Goal: Information Seeking & Learning: Learn about a topic

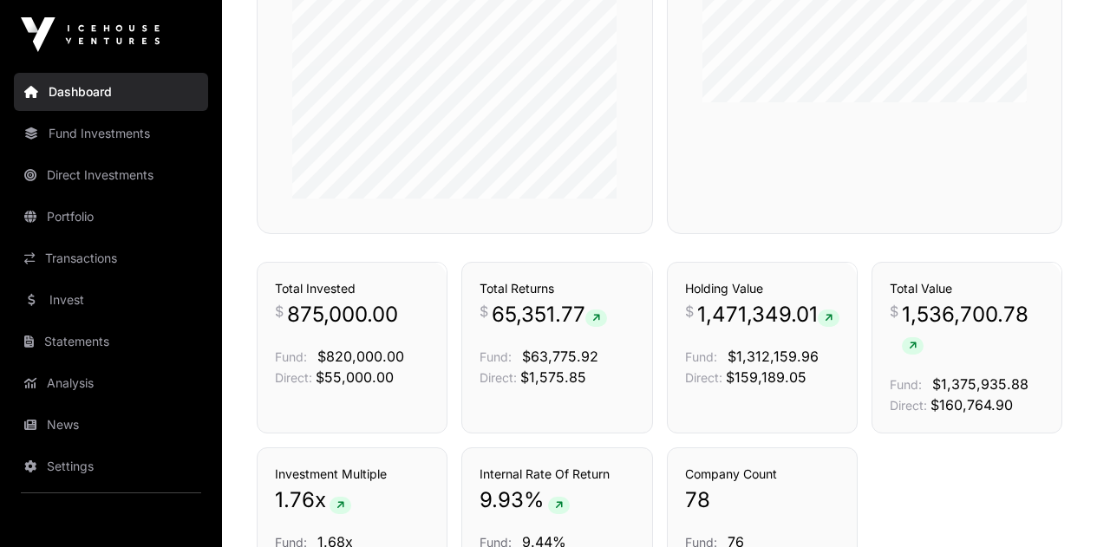
scroll to position [974, 0]
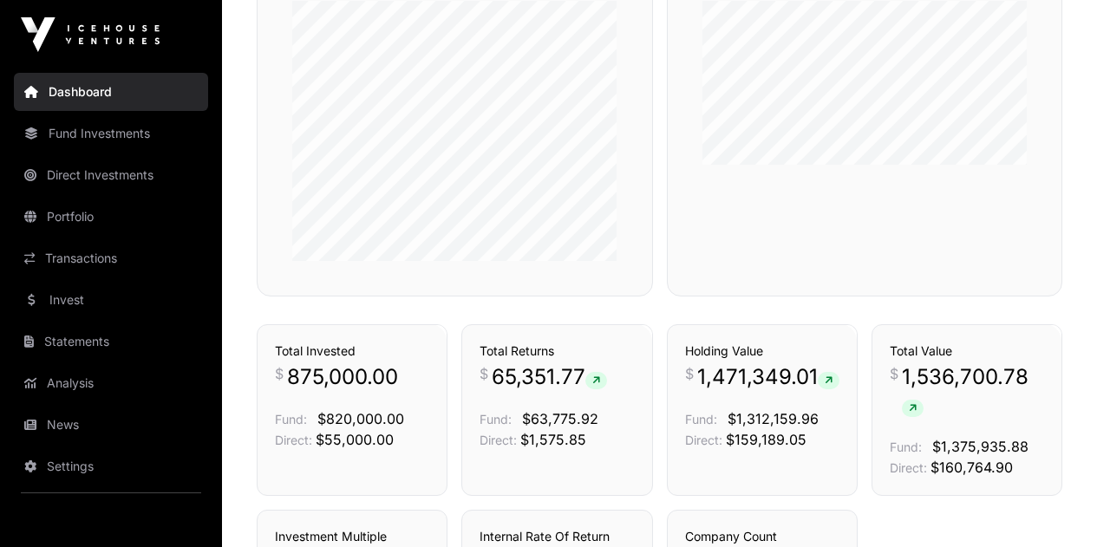
click at [133, 228] on link "Portfolio" at bounding box center [111, 217] width 194 height 38
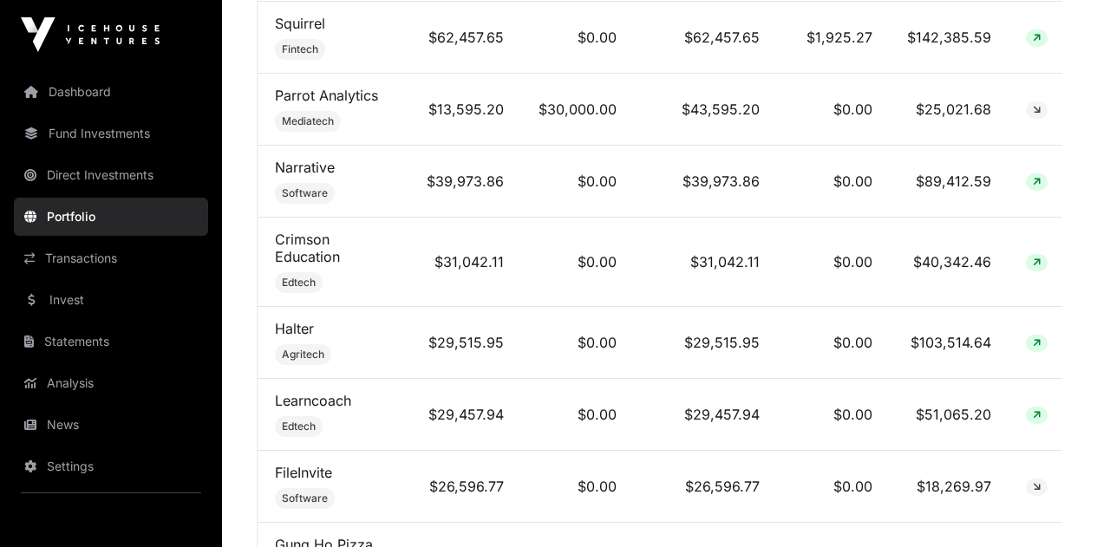
scroll to position [1041, 0]
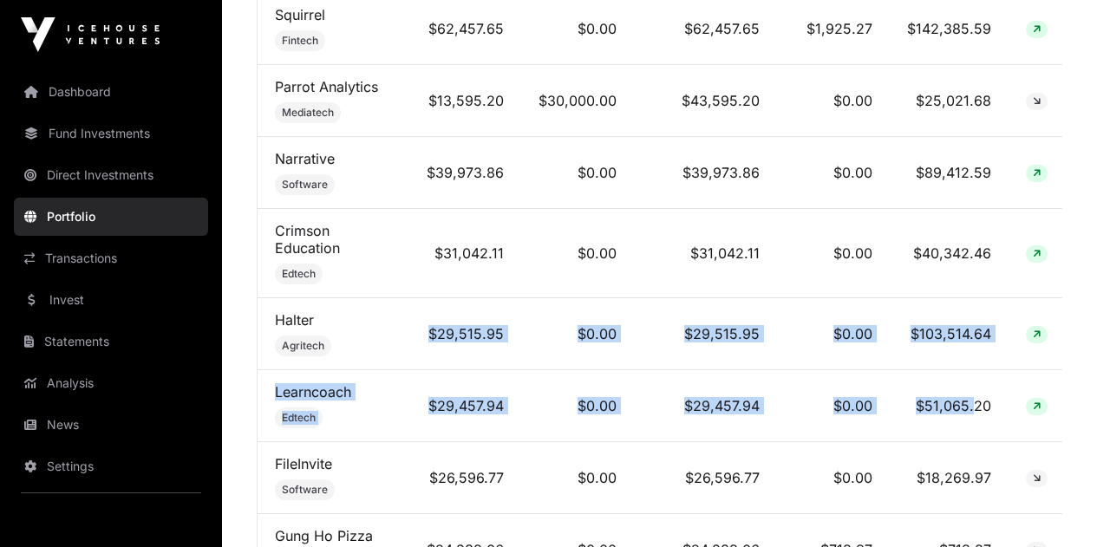
drag, startPoint x: 423, startPoint y: 347, endPoint x: 971, endPoint y: 409, distance: 550.8
click at [971, 409] on td "$51,065.20" at bounding box center [949, 406] width 119 height 72
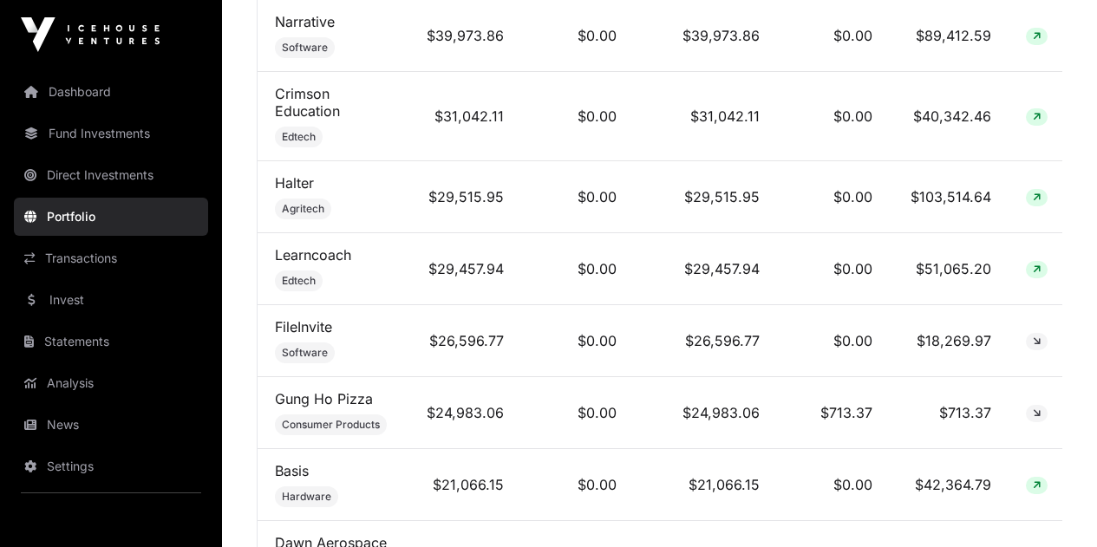
scroll to position [1214, 0]
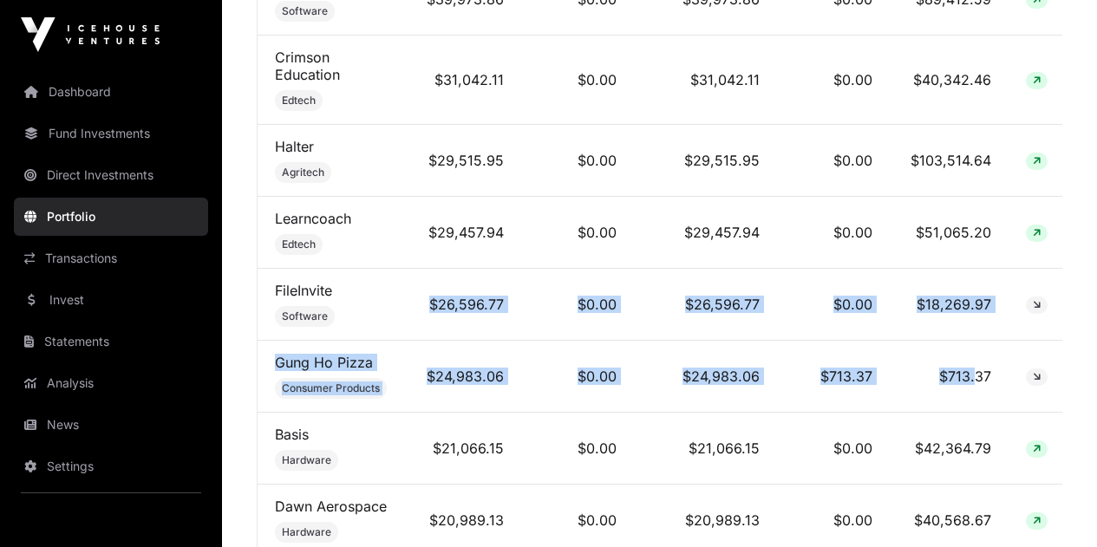
drag, startPoint x: 460, startPoint y: 313, endPoint x: 974, endPoint y: 376, distance: 518.3
click at [972, 376] on td "$713.37" at bounding box center [949, 377] width 119 height 72
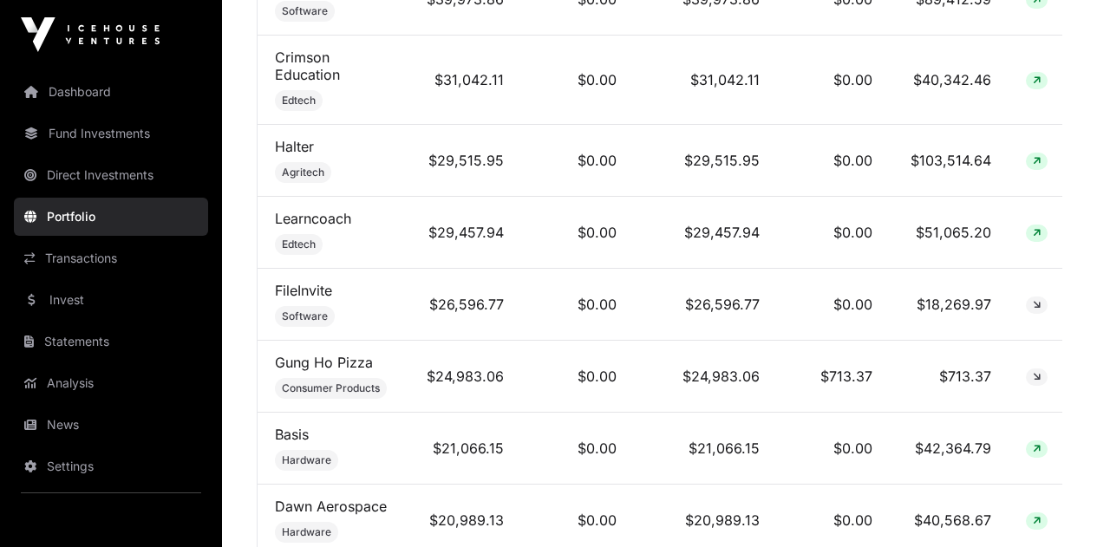
scroll to position [1388, 0]
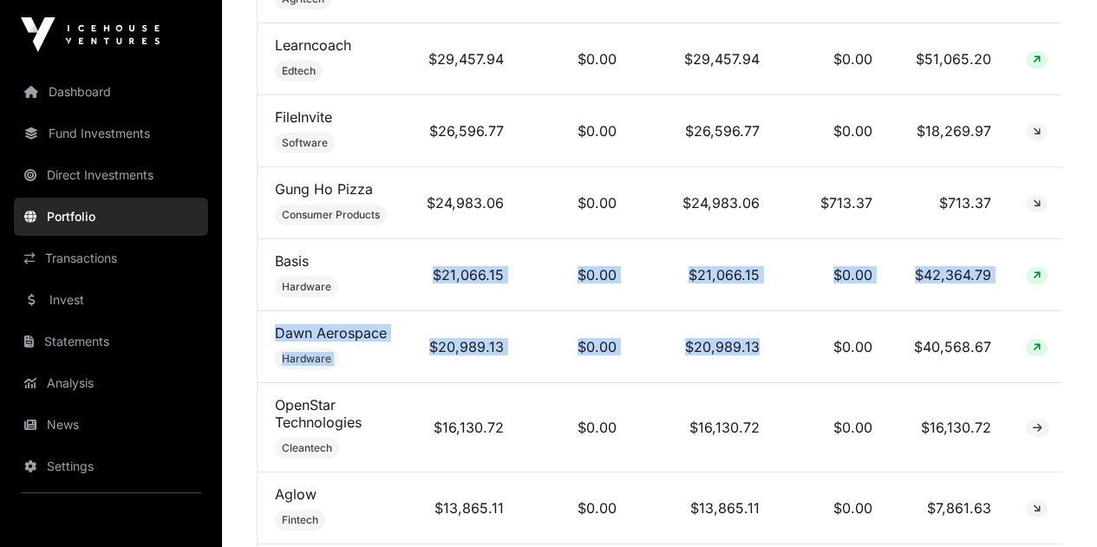
drag, startPoint x: 408, startPoint y: 279, endPoint x: 786, endPoint y: 370, distance: 388.8
click at [786, 370] on td "$0.00" at bounding box center [833, 347] width 113 height 72
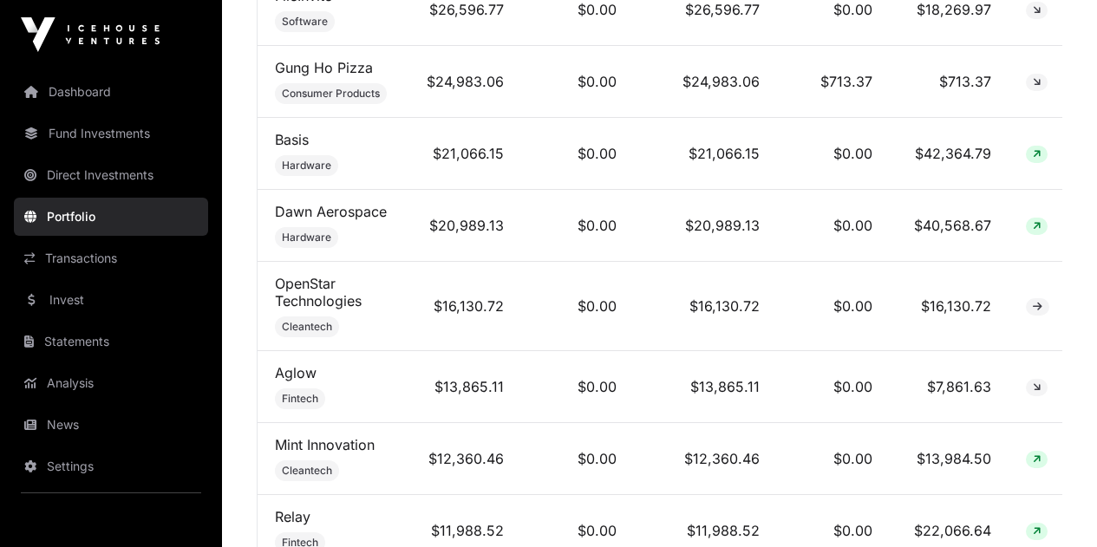
scroll to position [1561, 0]
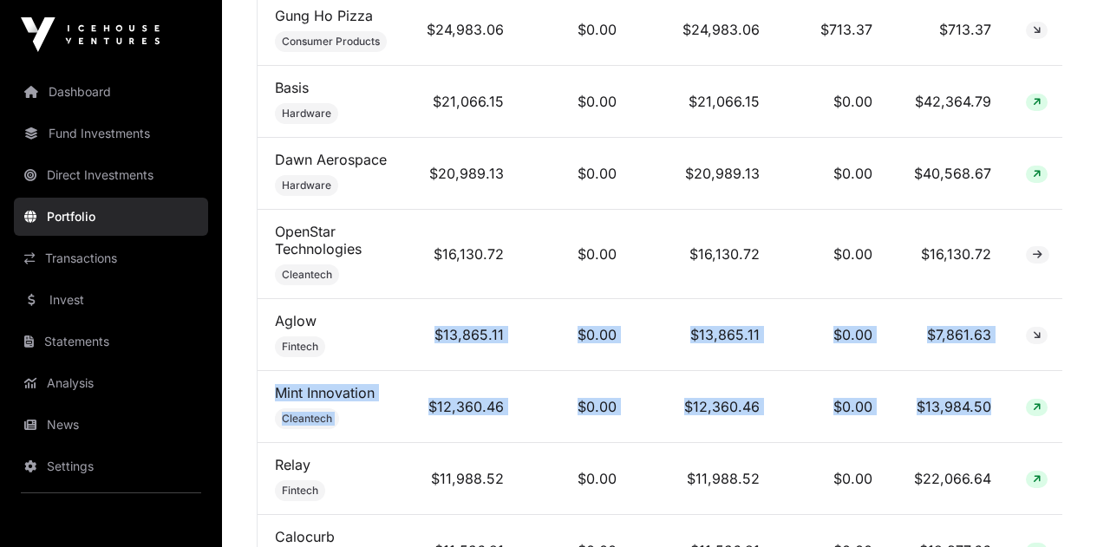
drag, startPoint x: 431, startPoint y: 334, endPoint x: 989, endPoint y: 422, distance: 564.6
click at [988, 422] on td "$13,984.50" at bounding box center [949, 407] width 119 height 72
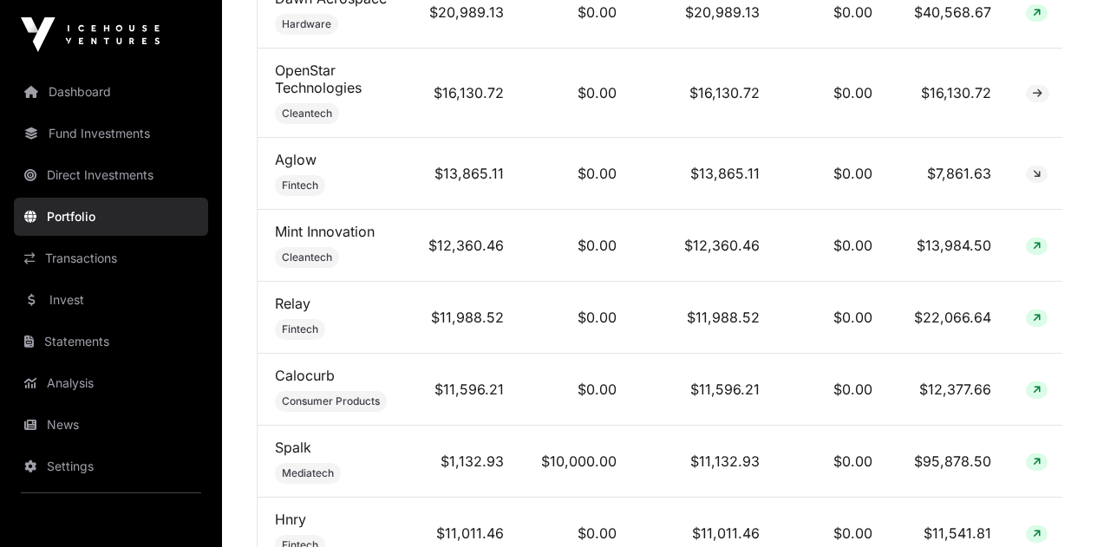
scroll to position [1735, 0]
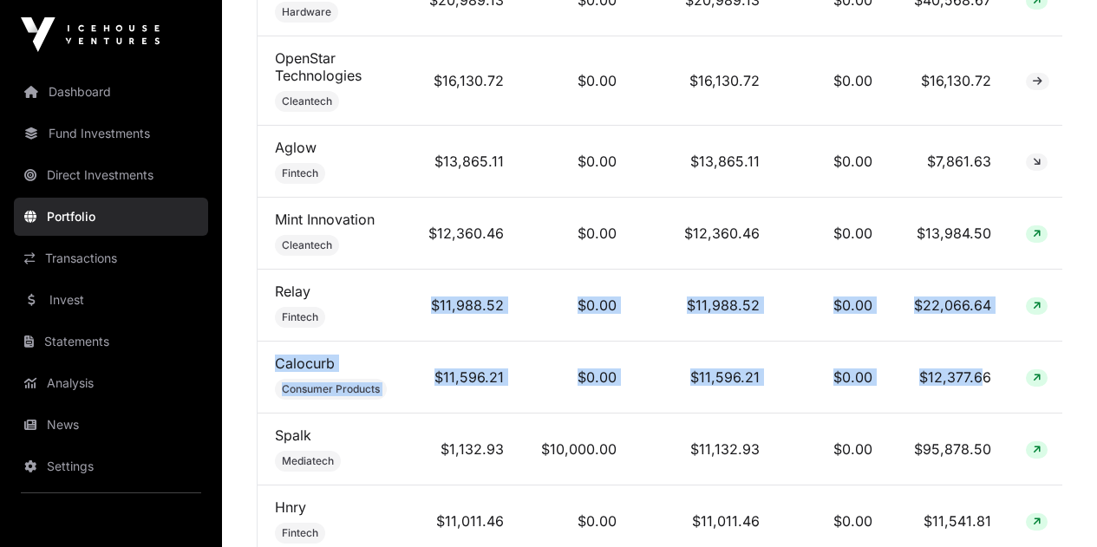
drag, startPoint x: 419, startPoint y: 308, endPoint x: 980, endPoint y: 370, distance: 564.7
click at [980, 370] on td "$12,377.66" at bounding box center [949, 378] width 119 height 72
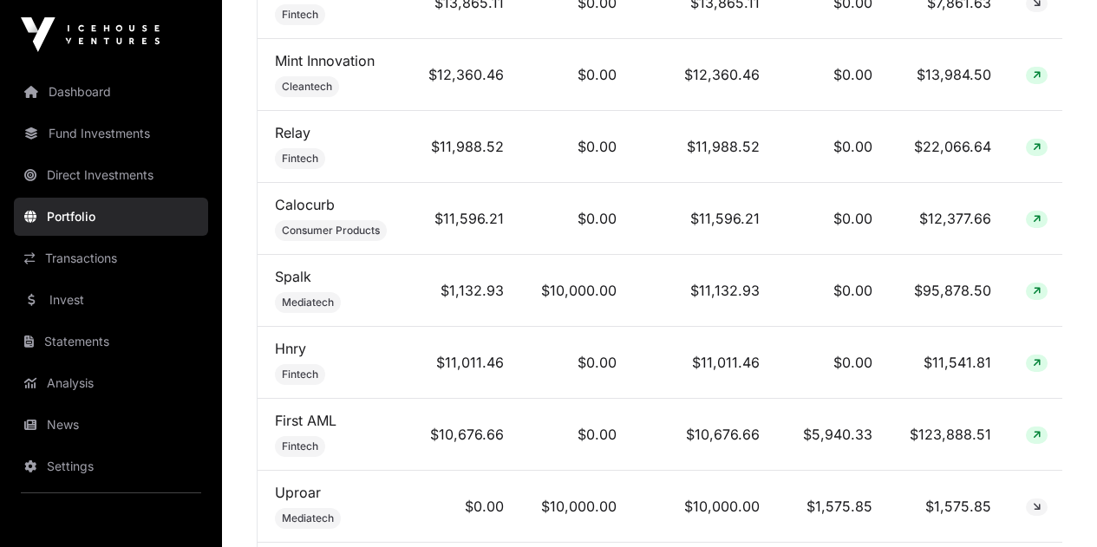
scroll to position [1908, 0]
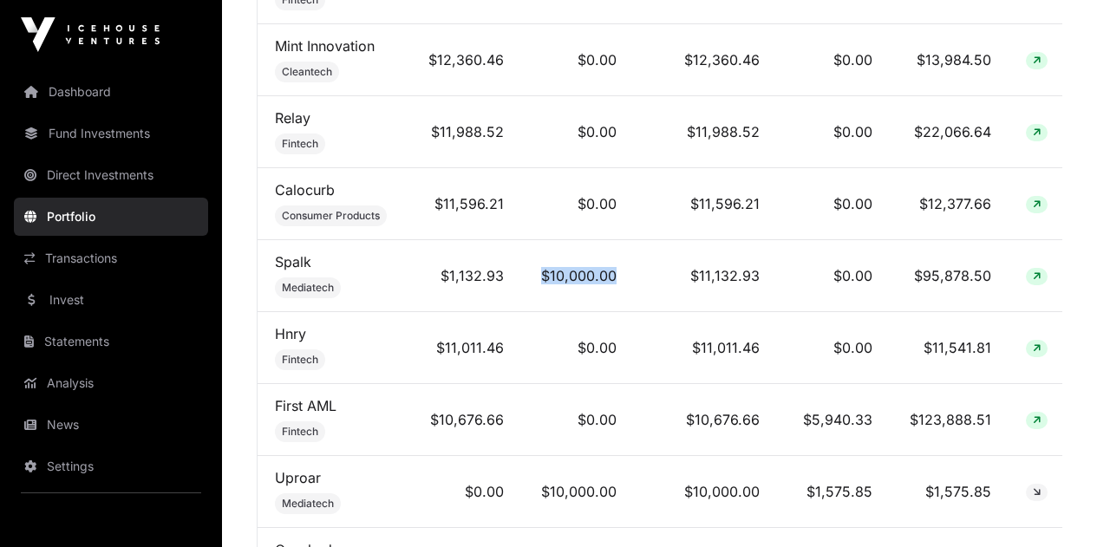
drag, startPoint x: 537, startPoint y: 280, endPoint x: 615, endPoint y: 280, distance: 78.1
click at [615, 280] on td "$10,000.00" at bounding box center [577, 276] width 113 height 72
click at [615, 281] on td "$10,000.00" at bounding box center [577, 276] width 113 height 72
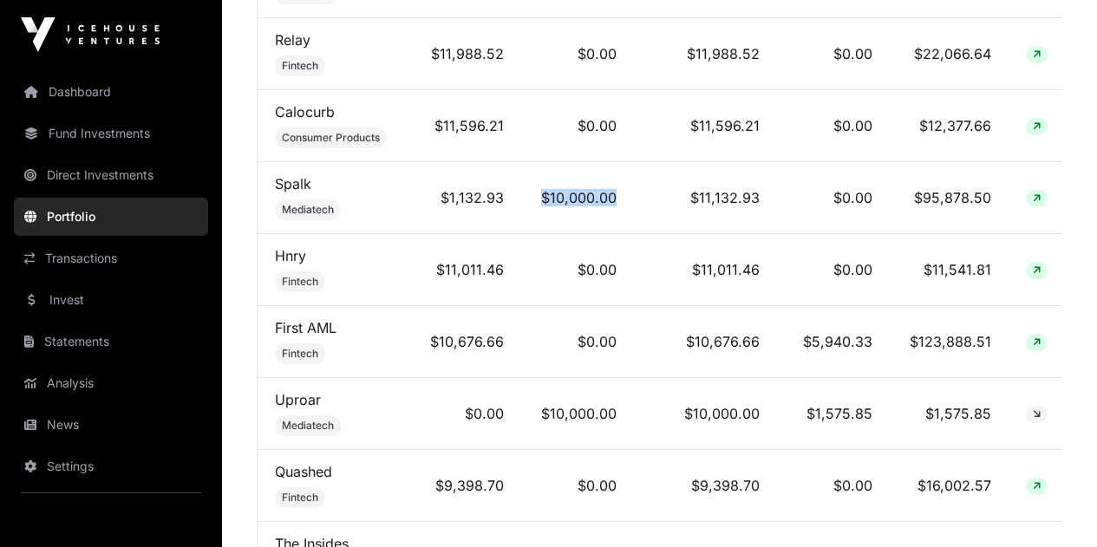
scroll to position [1995, 0]
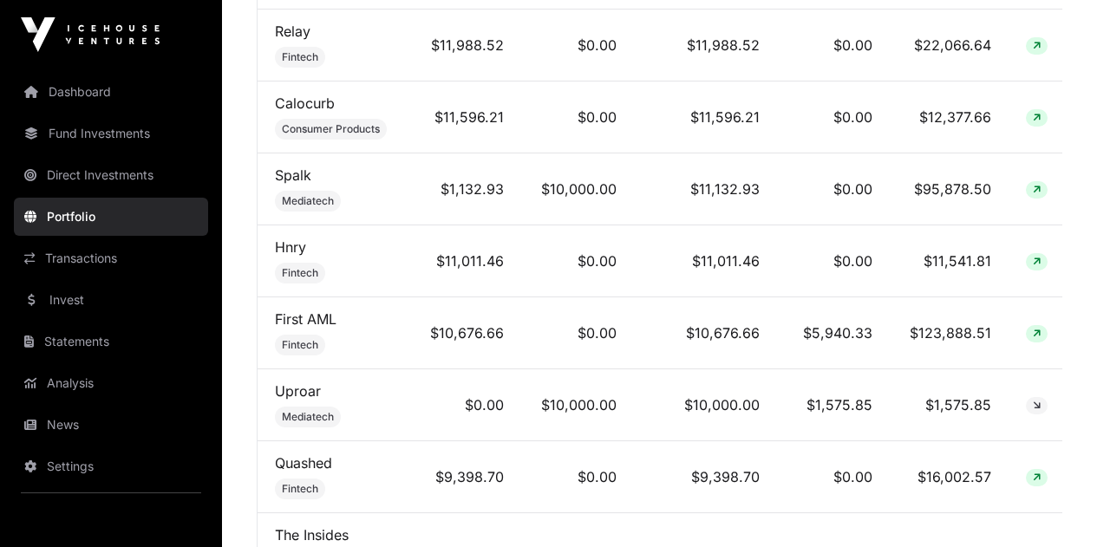
click at [616, 280] on td "$0.00" at bounding box center [577, 262] width 113 height 72
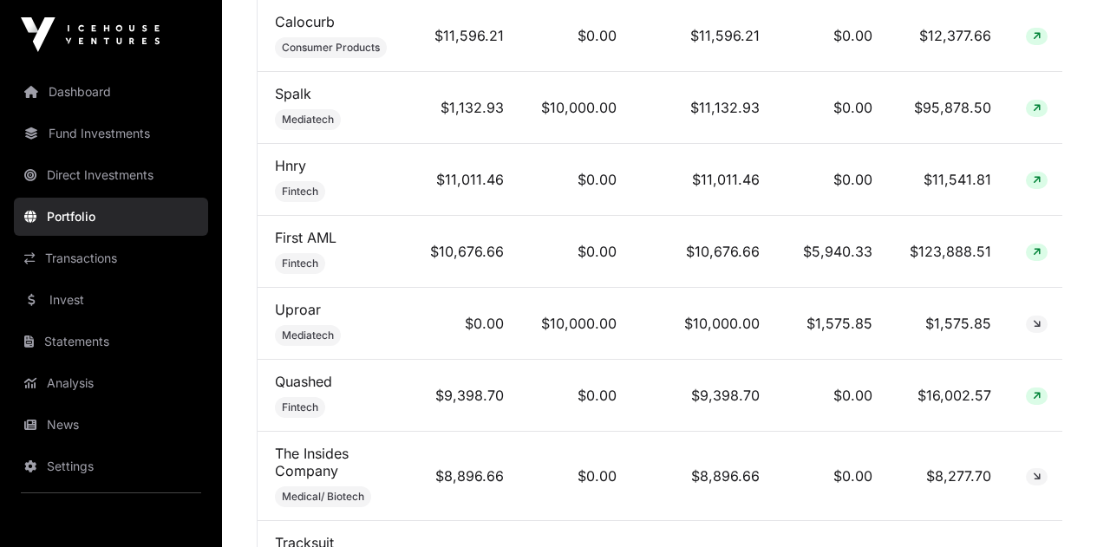
scroll to position [2082, 0]
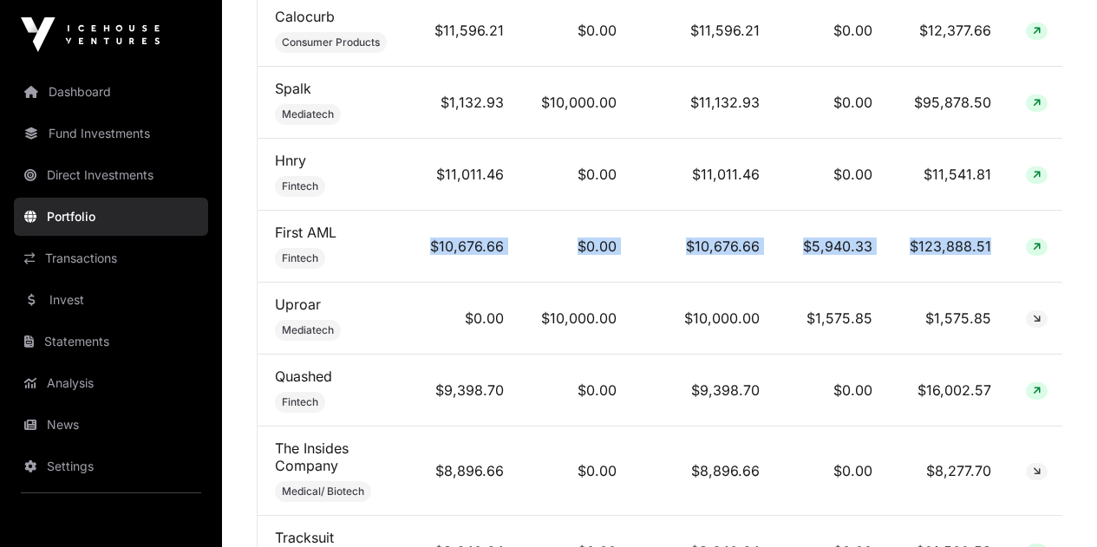
drag, startPoint x: 426, startPoint y: 253, endPoint x: 987, endPoint y: 265, distance: 561.4
click at [987, 265] on tr "First AML Fintech $10,676.66 $0.00 $10,676.66 $5,940.33 $123,888.51" at bounding box center [662, 247] width 809 height 72
click at [987, 265] on td "$123,888.51" at bounding box center [949, 247] width 119 height 72
drag, startPoint x: 997, startPoint y: 252, endPoint x: 406, endPoint y: 246, distance: 590.8
click at [406, 246] on tr "First AML Fintech $10,676.66 $0.00 $10,676.66 $5,940.33 $123,888.51" at bounding box center [662, 247] width 809 height 72
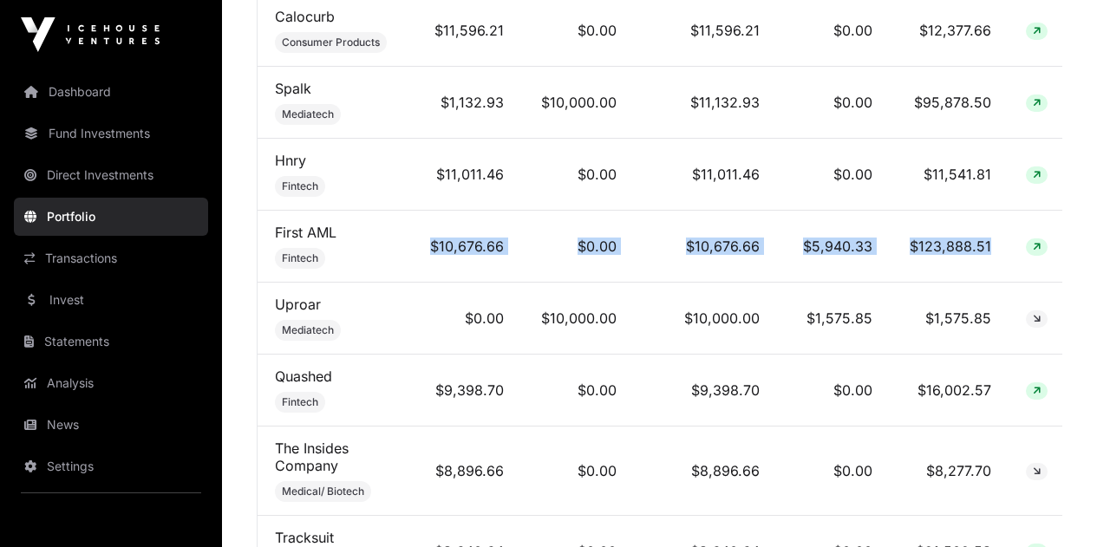
click at [418, 245] on td "$10,676.66" at bounding box center [463, 247] width 115 height 72
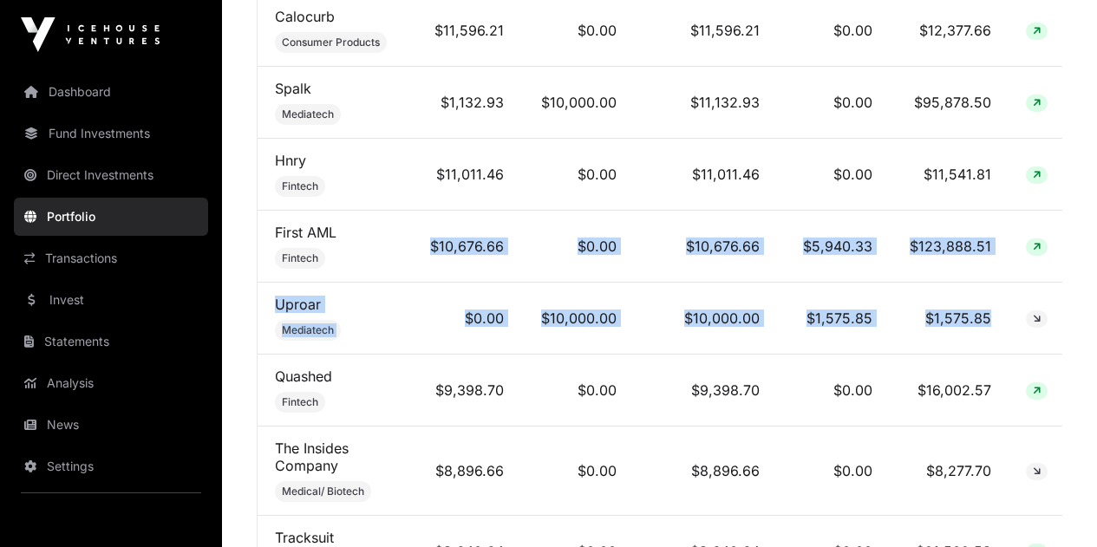
drag, startPoint x: 418, startPoint y: 245, endPoint x: 931, endPoint y: 329, distance: 519.5
click at [931, 329] on td "$1,575.85" at bounding box center [949, 319] width 119 height 72
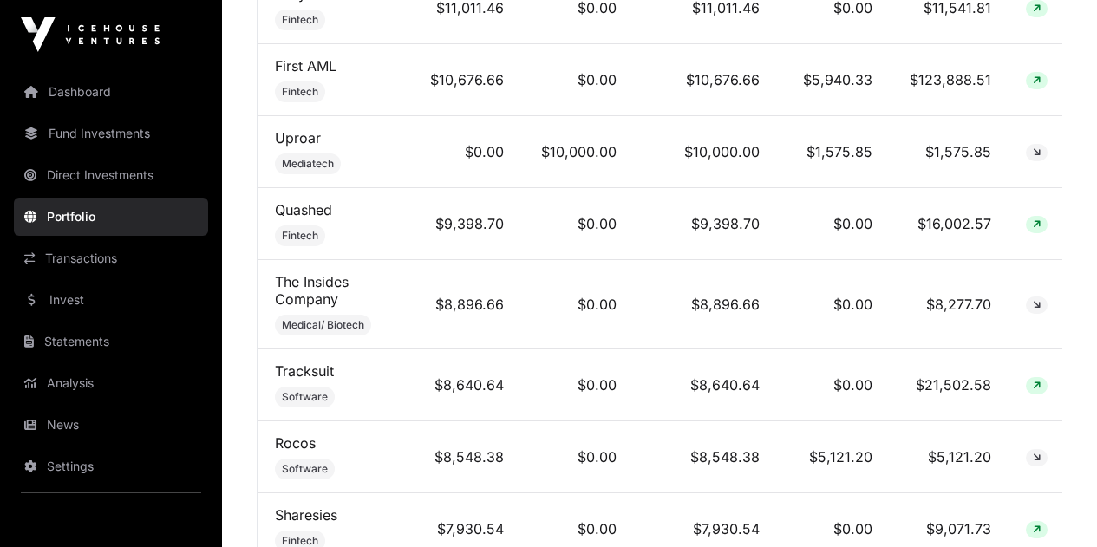
scroll to position [2255, 0]
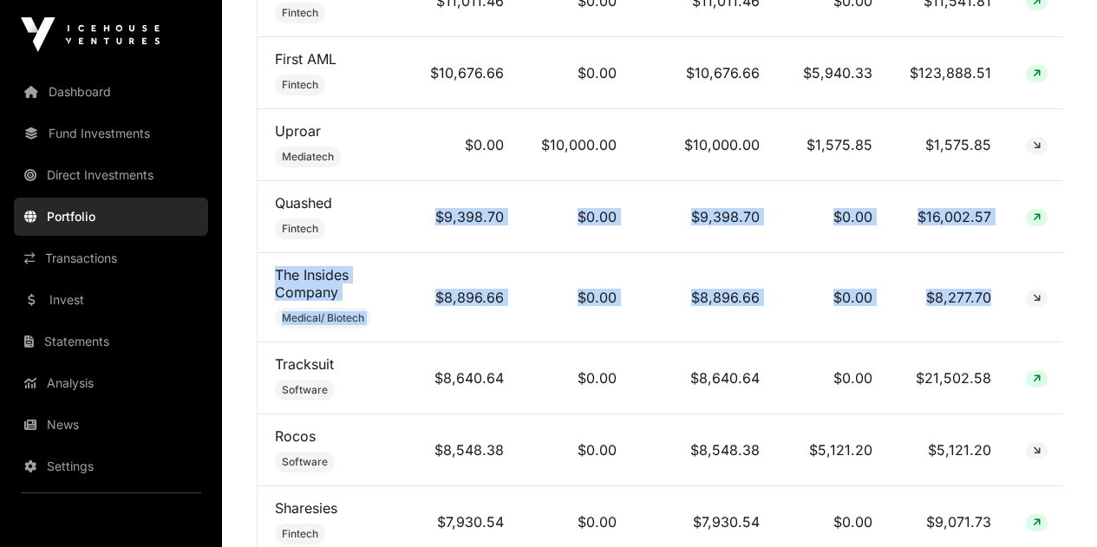
drag, startPoint x: 465, startPoint y: 226, endPoint x: 984, endPoint y: 329, distance: 528.9
click at [984, 329] on td "$8,277.70" at bounding box center [949, 297] width 119 height 89
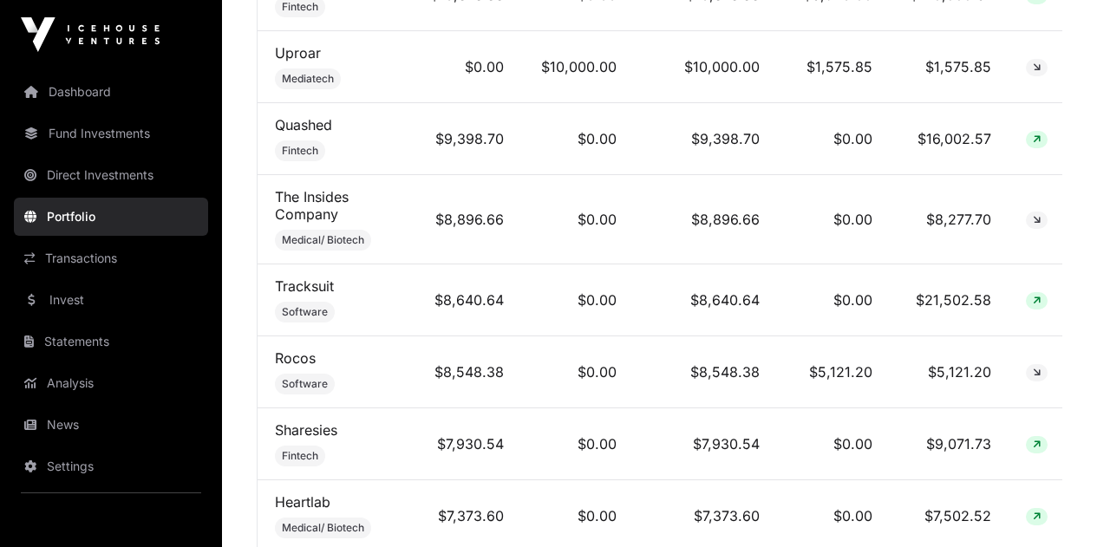
scroll to position [2342, 0]
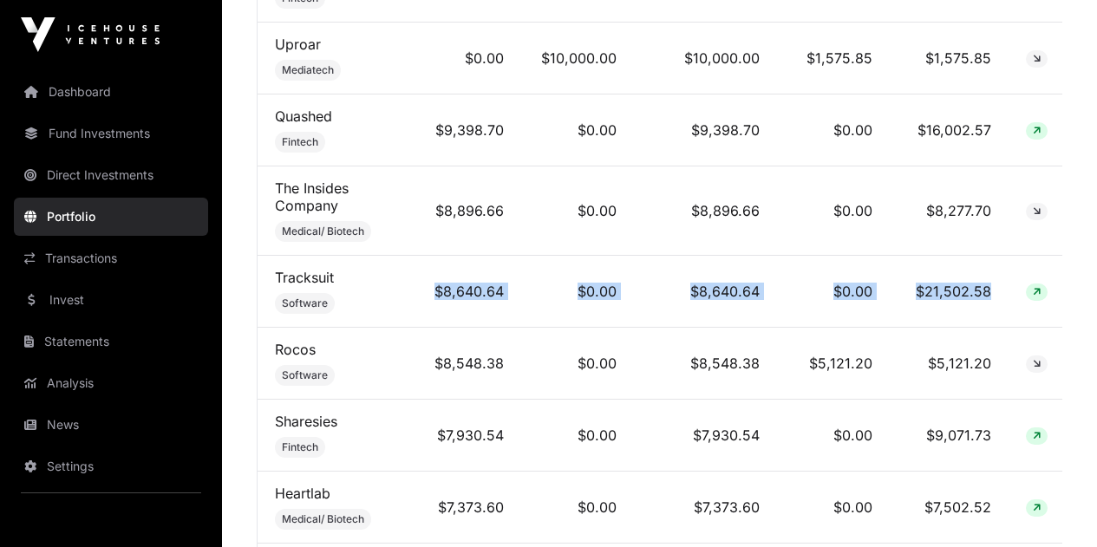
drag, startPoint x: 432, startPoint y: 291, endPoint x: 1000, endPoint y: 312, distance: 568.6
click at [1000, 312] on tr "Tracksuit Software $8,640.64 $0.00 $8,640.64 $0.00 $21,502.58" at bounding box center [662, 292] width 809 height 72
click at [1000, 312] on td "$21,502.58" at bounding box center [949, 292] width 119 height 72
drag, startPoint x: 992, startPoint y: 294, endPoint x: 418, endPoint y: 291, distance: 574.3
click at [418, 291] on tr "Tracksuit Software $8,640.64 $0.00 $8,640.64 $0.00 $21,502.58" at bounding box center [662, 292] width 809 height 72
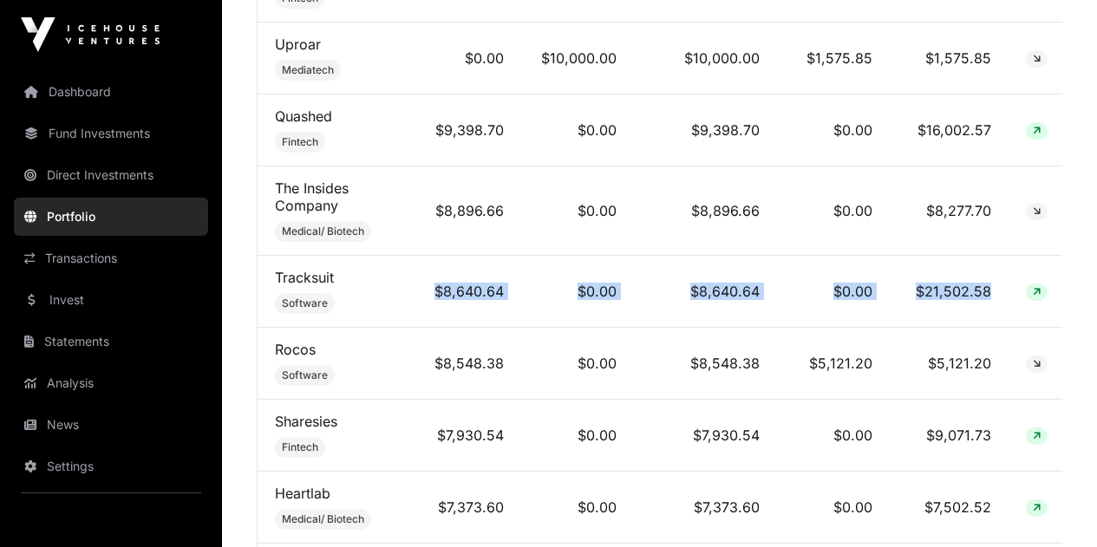
click at [418, 291] on td "$8,640.64" at bounding box center [463, 292] width 115 height 72
drag, startPoint x: 423, startPoint y: 285, endPoint x: 987, endPoint y: 291, distance: 563.9
click at [987, 291] on tr "Tracksuit Software $8,640.64 $0.00 $8,640.64 $0.00 $21,502.58" at bounding box center [662, 292] width 809 height 72
click at [987, 291] on td "$21,502.58" at bounding box center [949, 292] width 119 height 72
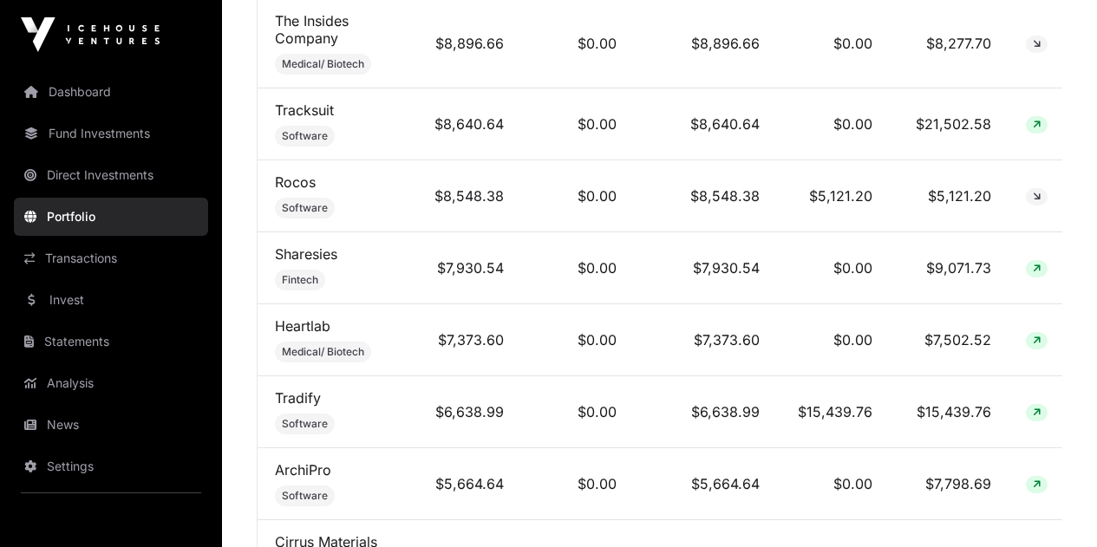
scroll to position [2516, 0]
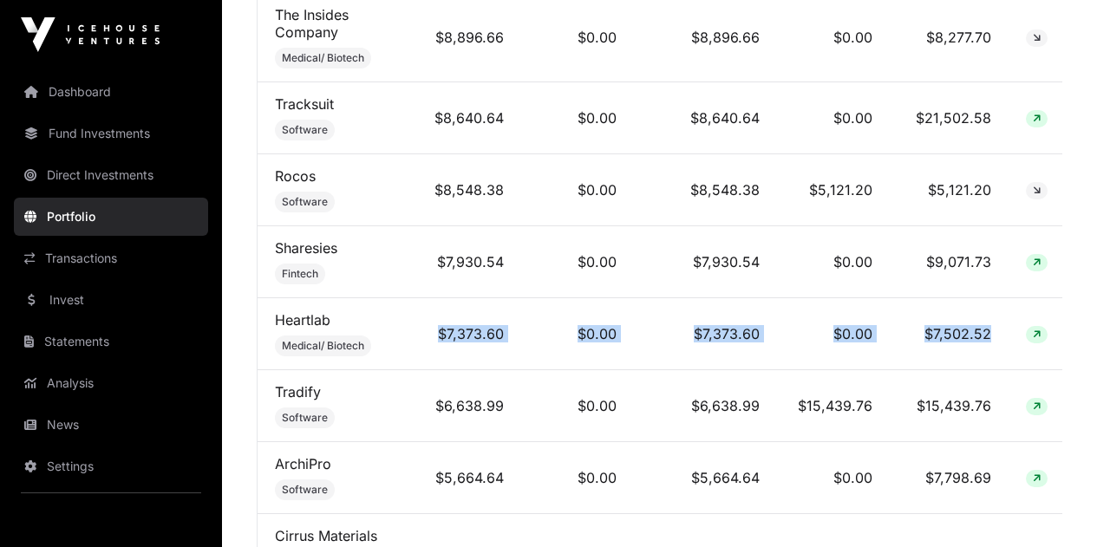
drag, startPoint x: 988, startPoint y: 337, endPoint x: 435, endPoint y: 329, distance: 552.6
click at [435, 329] on tr "Heartlab Medical/ Biotech $7,373.60 $0.00 $7,373.60 $0.00 $7,502.52" at bounding box center [662, 334] width 809 height 72
click at [435, 328] on td "$7,373.60" at bounding box center [463, 334] width 115 height 72
click at [433, 333] on td "$7,373.60" at bounding box center [463, 334] width 115 height 72
click at [435, 337] on td "$7,373.60" at bounding box center [463, 334] width 115 height 72
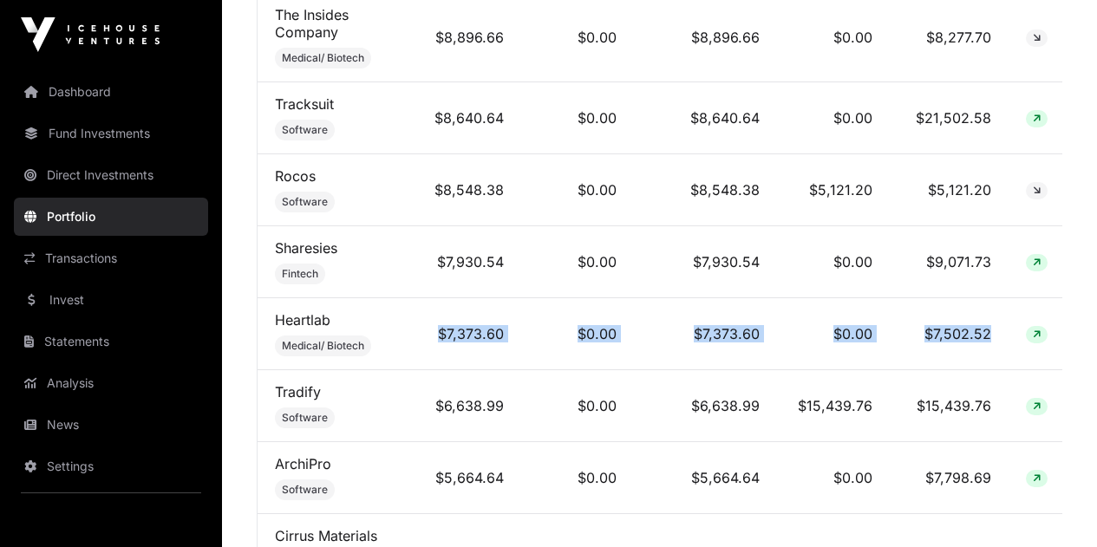
drag, startPoint x: 442, startPoint y: 336, endPoint x: 992, endPoint y: 331, distance: 549.1
click at [992, 331] on tr "Heartlab Medical/ Biotech $7,373.60 $0.00 $7,373.60 $0.00 $7,502.52" at bounding box center [662, 334] width 809 height 72
click at [992, 331] on td "$7,502.52" at bounding box center [949, 334] width 119 height 72
drag, startPoint x: 988, startPoint y: 344, endPoint x: 429, endPoint y: 320, distance: 560.0
click at [429, 317] on tr "Heartlab Medical/ Biotech $7,373.60 $0.00 $7,373.60 $0.00 $7,502.52" at bounding box center [662, 334] width 809 height 72
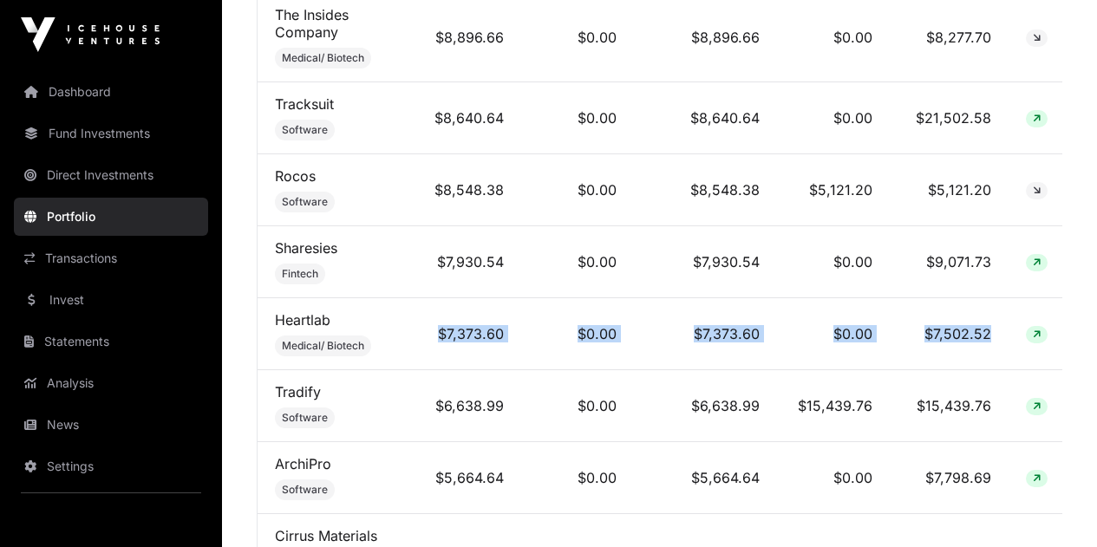
click at [429, 324] on td "$7,373.60" at bounding box center [463, 334] width 115 height 72
drag, startPoint x: 435, startPoint y: 337, endPoint x: 998, endPoint y: 332, distance: 563.0
click at [998, 332] on tr "Heartlab Medical/ Biotech $7,373.60 $0.00 $7,373.60 $0.00 $7,502.52" at bounding box center [662, 334] width 809 height 72
click at [998, 332] on td "$7,502.52" at bounding box center [949, 334] width 119 height 72
drag, startPoint x: 998, startPoint y: 332, endPoint x: 425, endPoint y: 337, distance: 572.6
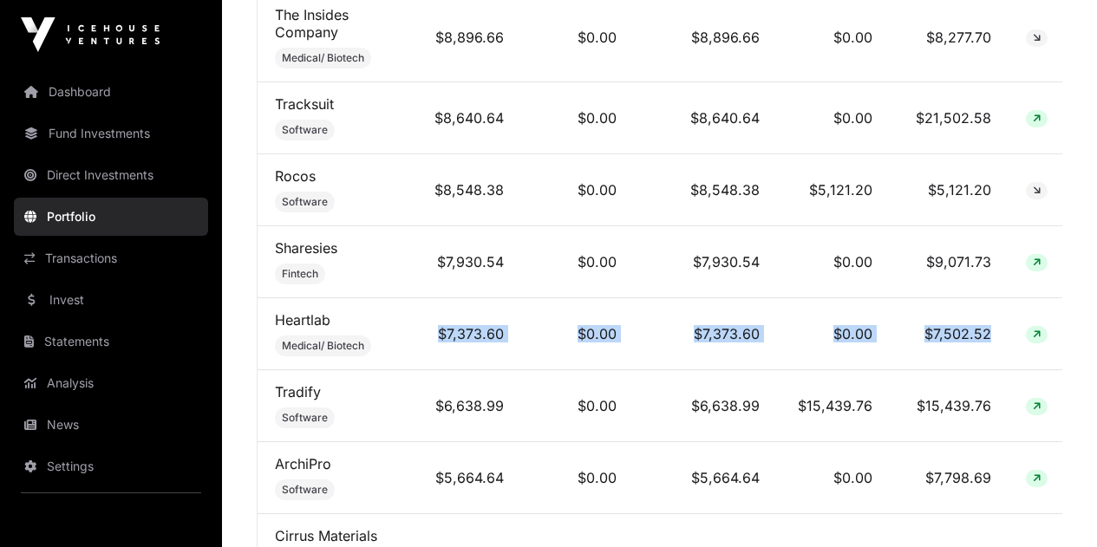
click at [425, 337] on tr "Heartlab Medical/ Biotech $7,373.60 $0.00 $7,373.60 $0.00 $7,502.52" at bounding box center [662, 334] width 809 height 72
click at [425, 337] on td "$7,373.60" at bounding box center [463, 334] width 115 height 72
drag, startPoint x: 425, startPoint y: 337, endPoint x: 992, endPoint y: 331, distance: 566.5
click at [992, 331] on tr "Heartlab Medical/ Biotech $7,373.60 $0.00 $7,373.60 $0.00 $7,502.52" at bounding box center [662, 334] width 809 height 72
click at [992, 331] on td "$7,502.52" at bounding box center [949, 334] width 119 height 72
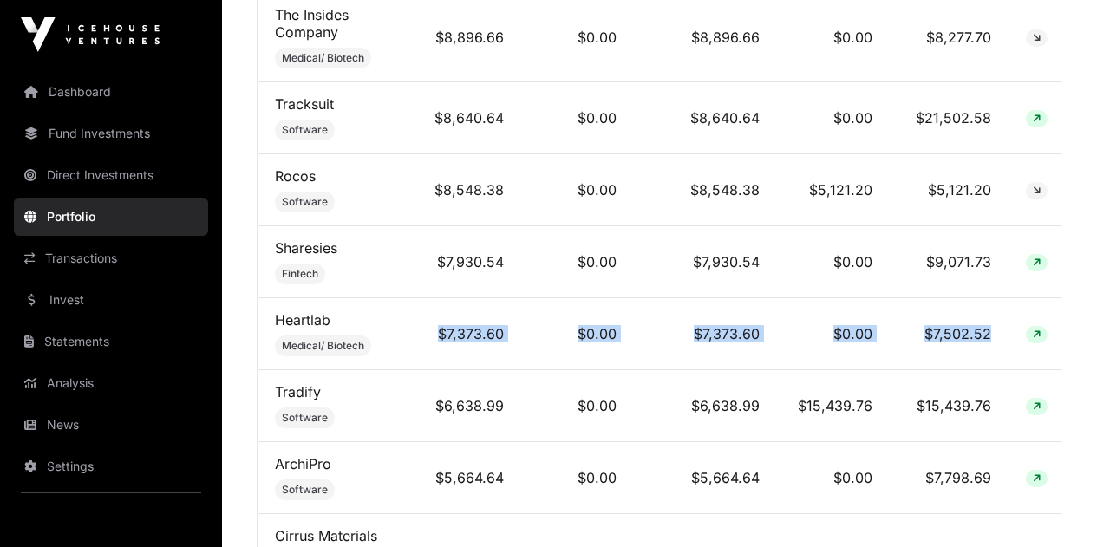
drag, startPoint x: 992, startPoint y: 337, endPoint x: 417, endPoint y: 335, distance: 574.3
click at [418, 336] on tr "Heartlab Medical/ Biotech $7,373.60 $0.00 $7,373.60 $0.00 $7,502.52" at bounding box center [662, 334] width 809 height 72
click at [417, 334] on td "$7,373.60" at bounding box center [463, 334] width 115 height 72
click at [759, 337] on td "$7,373.60" at bounding box center [705, 334] width 143 height 72
drag, startPoint x: 984, startPoint y: 339, endPoint x: 428, endPoint y: 339, distance: 556.0
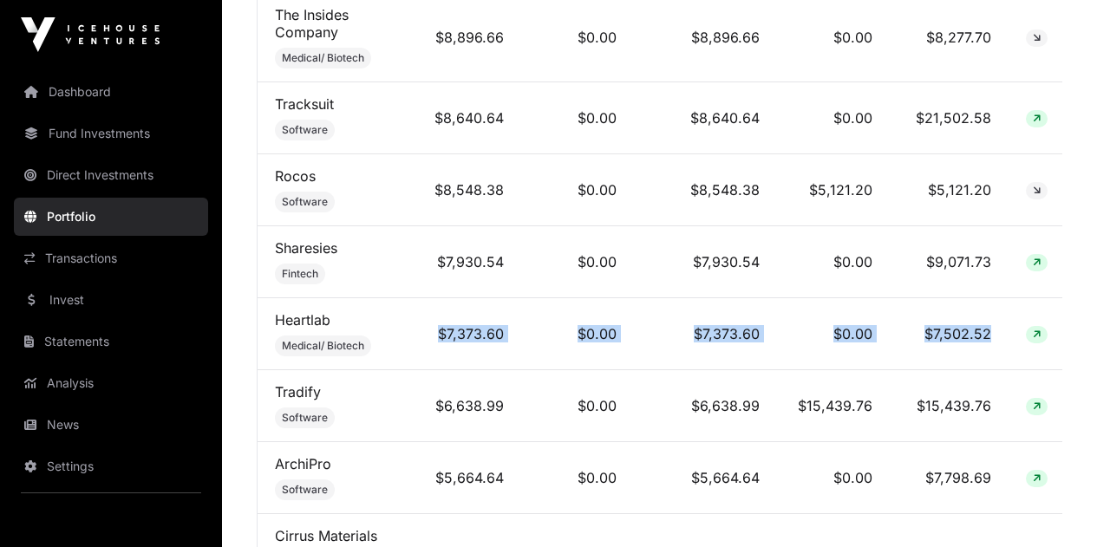
click at [429, 340] on tr "Heartlab Medical/ Biotech $7,373.60 $0.00 $7,373.60 $0.00 $7,502.52" at bounding box center [662, 334] width 809 height 72
click at [428, 339] on td "$7,373.60" at bounding box center [463, 334] width 115 height 72
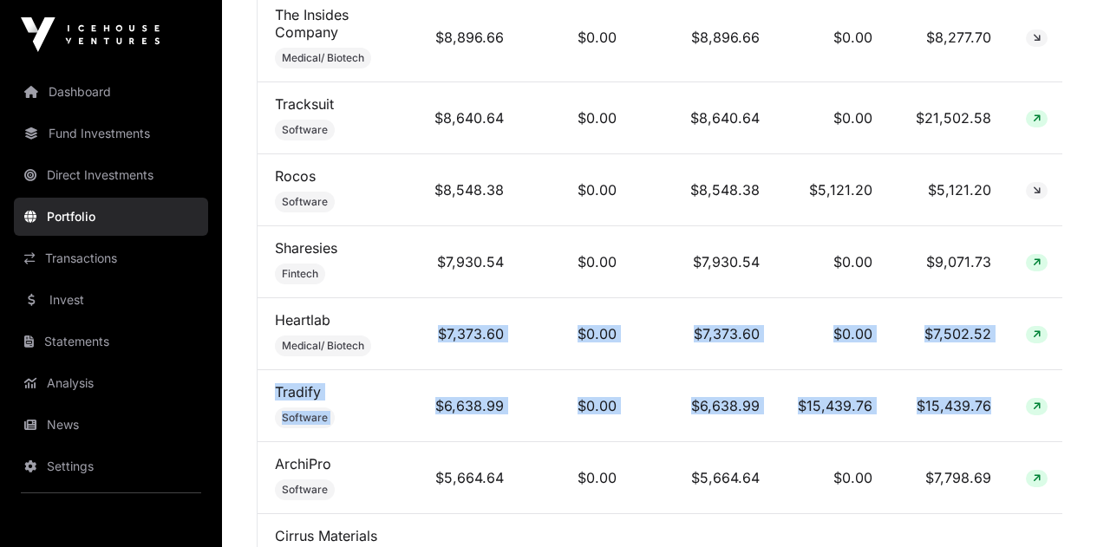
drag, startPoint x: 428, startPoint y: 334, endPoint x: 992, endPoint y: 416, distance: 569.7
click at [992, 416] on td "$15,439.76" at bounding box center [949, 406] width 119 height 72
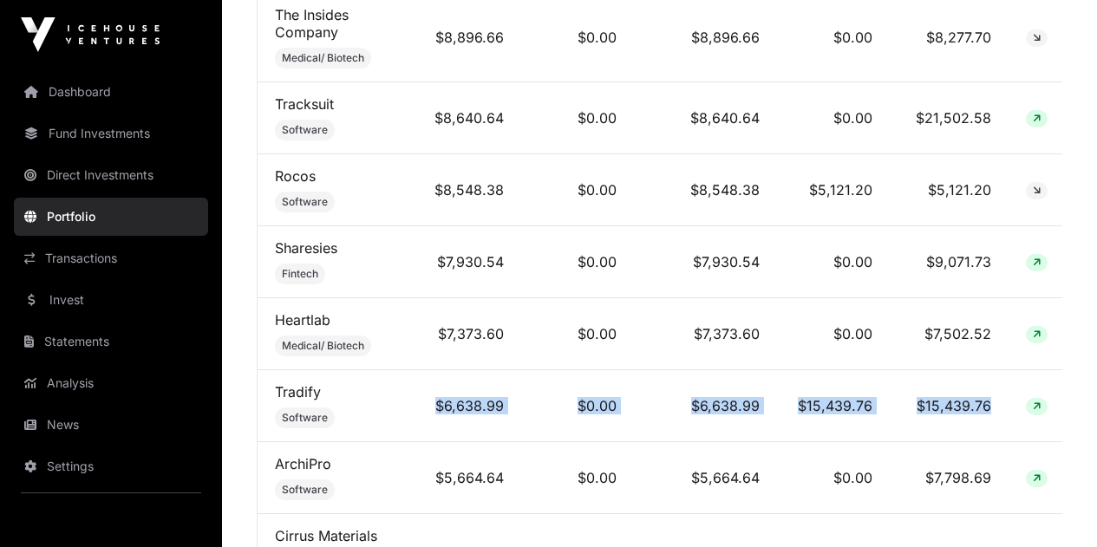
drag, startPoint x: 994, startPoint y: 409, endPoint x: 424, endPoint y: 410, distance: 569.9
click at [424, 412] on tr "Tradify Software $6,638.99 $0.00 $6,638.99 $15,439.76 $15,439.76" at bounding box center [662, 406] width 809 height 72
click at [424, 410] on td "$6,638.99" at bounding box center [463, 406] width 115 height 72
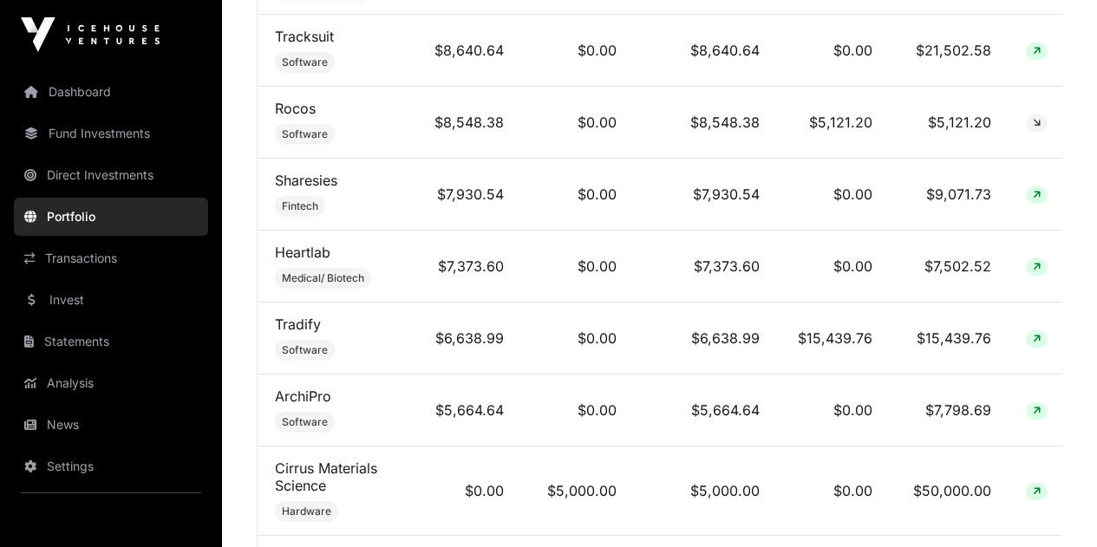
scroll to position [2602, 0]
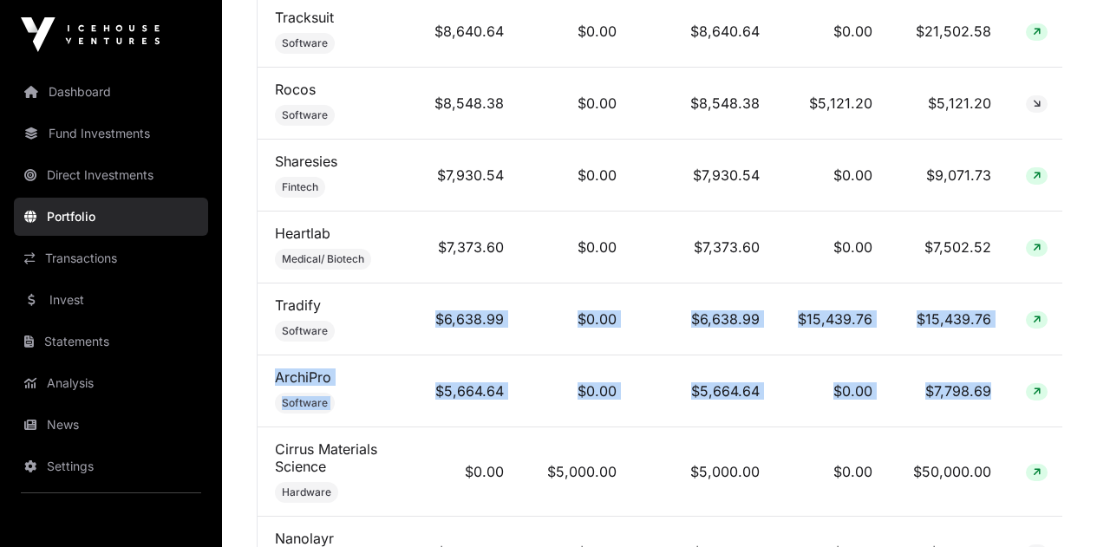
drag, startPoint x: 461, startPoint y: 337, endPoint x: 999, endPoint y: 388, distance: 540.3
click at [999, 388] on td "$7,798.69" at bounding box center [949, 392] width 119 height 72
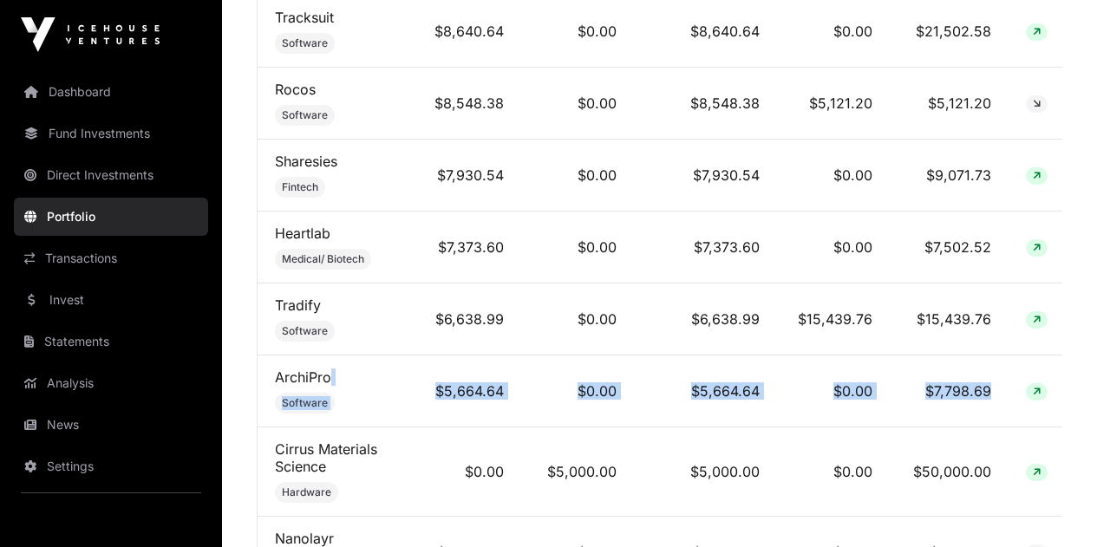
drag, startPoint x: 993, startPoint y: 390, endPoint x: 405, endPoint y: 383, distance: 588.2
click at [405, 383] on tr "ArchiPro Software $5,664.64 $0.00 $5,664.64 $0.00 $7,798.69" at bounding box center [662, 392] width 809 height 72
click at [404, 383] on td "ArchiPro Software" at bounding box center [332, 392] width 148 height 72
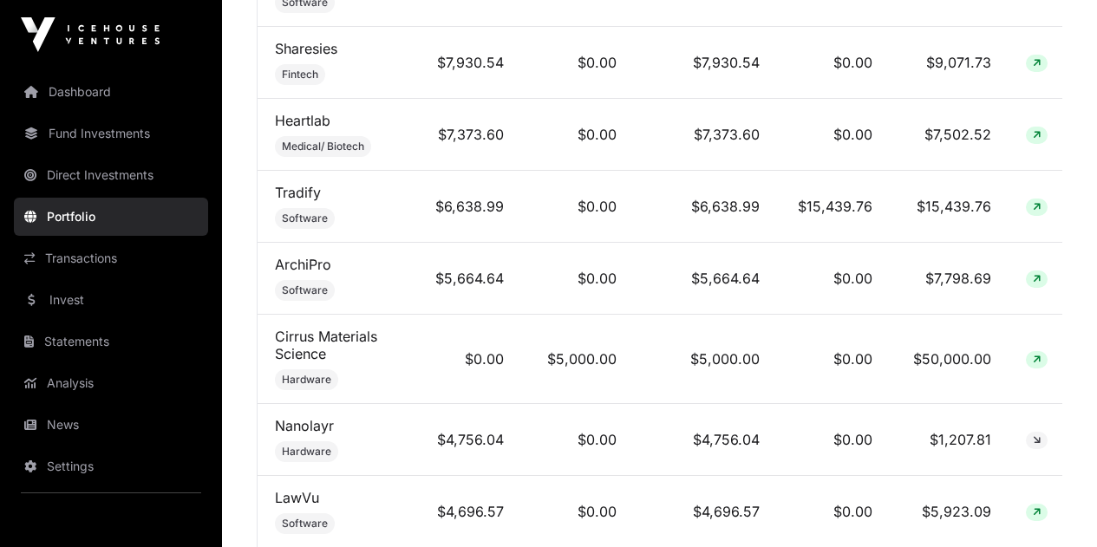
scroll to position [2776, 0]
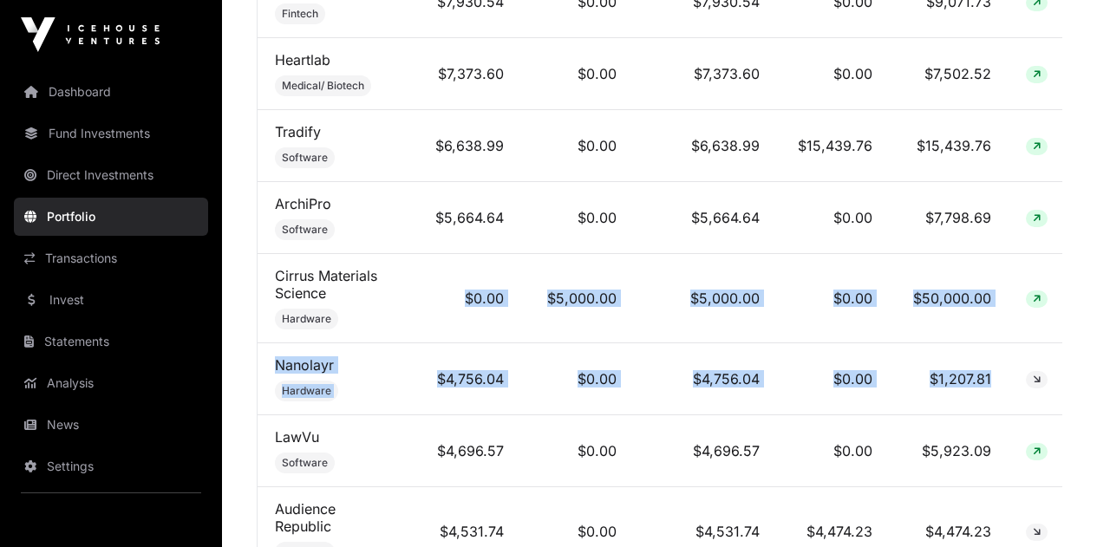
drag, startPoint x: 466, startPoint y: 306, endPoint x: 990, endPoint y: 389, distance: 530.4
click at [989, 389] on td "$1,207.81" at bounding box center [949, 380] width 119 height 72
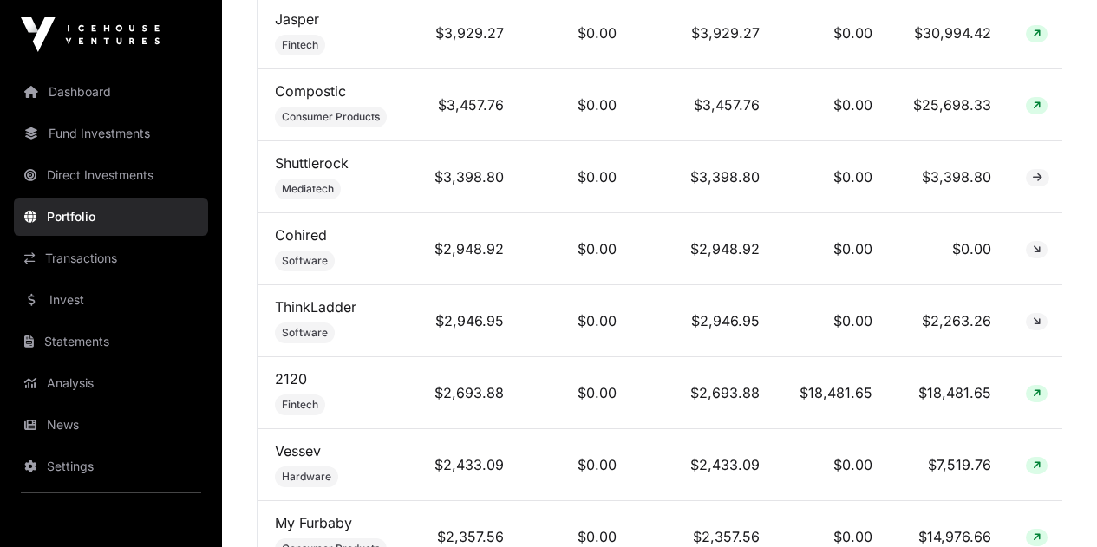
scroll to position [3817, 0]
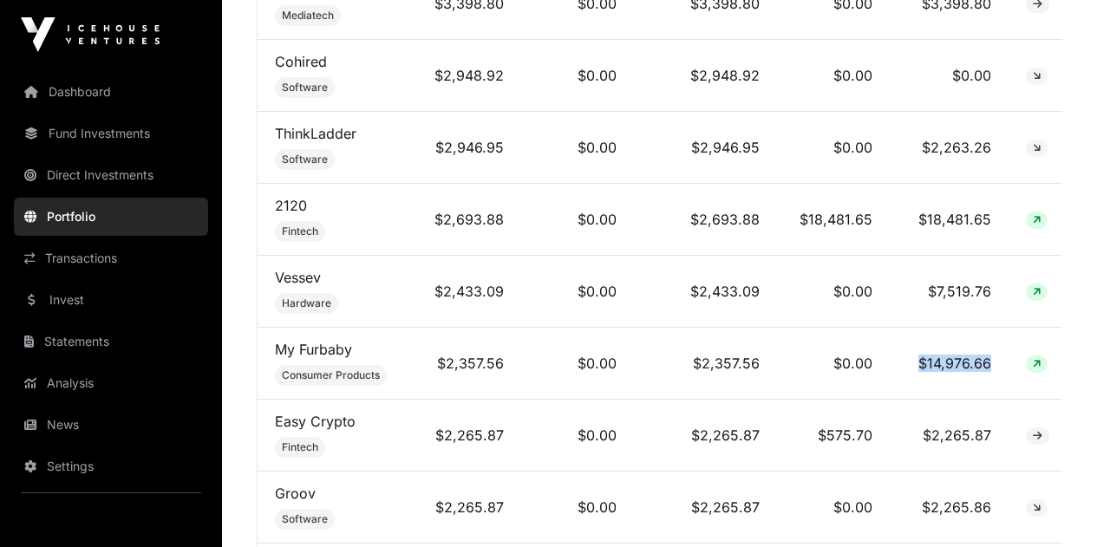
drag, startPoint x: 986, startPoint y: 361, endPoint x: 887, endPoint y: 362, distance: 99.8
click at [887, 362] on tr "My Furbaby Consumer Products $2,357.56 $0.00 $2,357.56 $0.00 $14,976.66" at bounding box center [662, 364] width 809 height 72
click at [887, 362] on td "$0.00" at bounding box center [833, 364] width 113 height 72
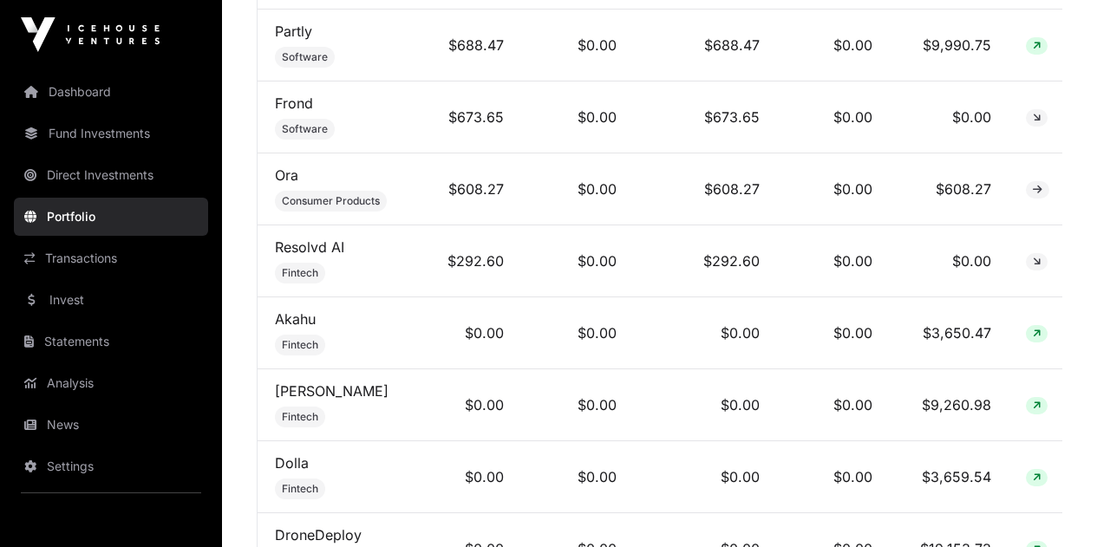
scroll to position [6159, 0]
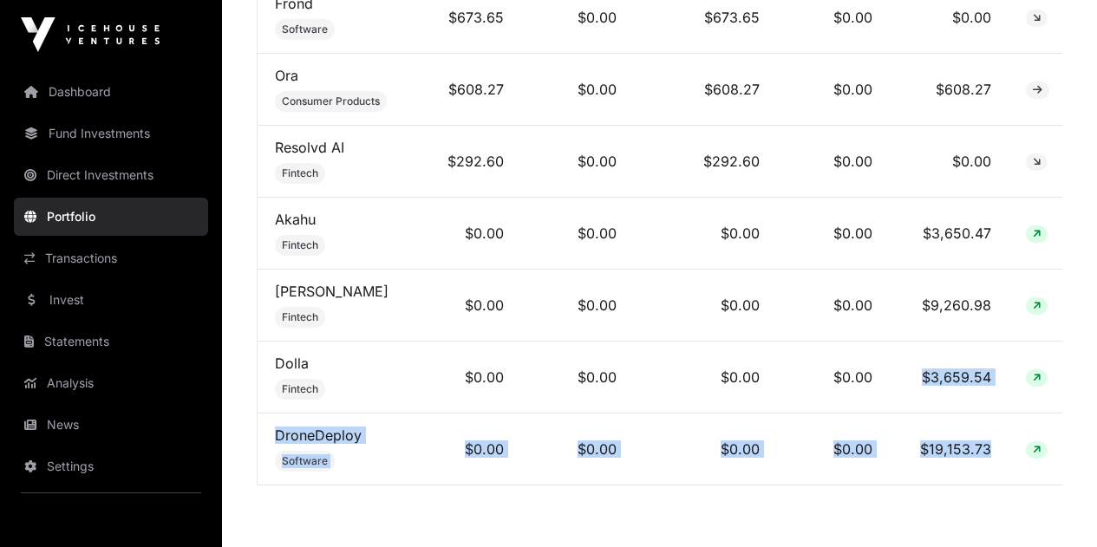
drag, startPoint x: 899, startPoint y: 344, endPoint x: 991, endPoint y: 432, distance: 127.0
click at [991, 432] on td "$19,153.73" at bounding box center [949, 450] width 119 height 72
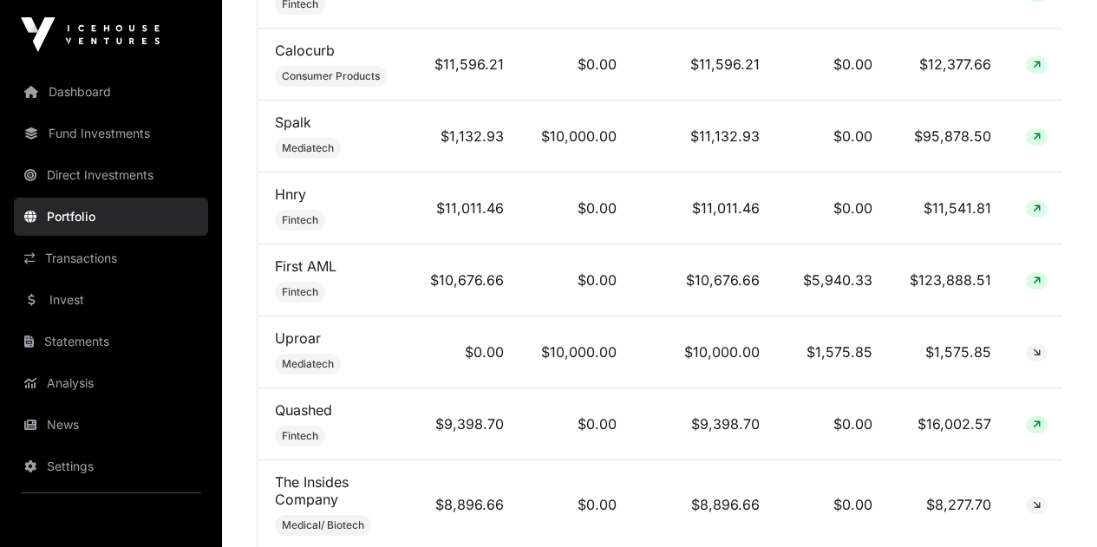
scroll to position [2029, 0]
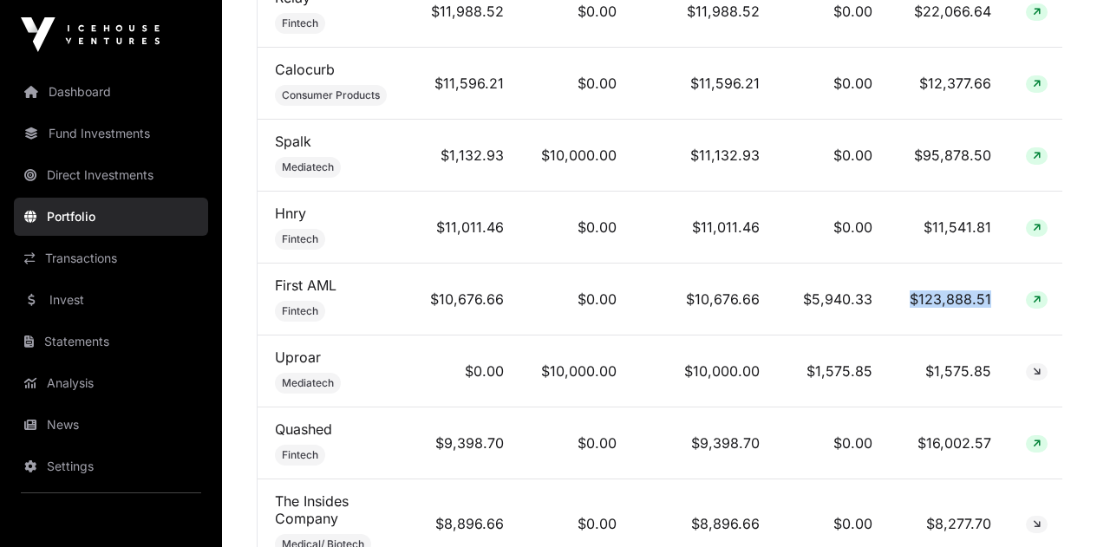
drag, startPoint x: 897, startPoint y: 305, endPoint x: 992, endPoint y: 307, distance: 94.6
click at [992, 307] on td "$123,888.51" at bounding box center [949, 300] width 119 height 72
click at [990, 307] on td "$123,888.51" at bounding box center [949, 300] width 119 height 72
click at [307, 293] on link "First AML" at bounding box center [306, 285] width 62 height 17
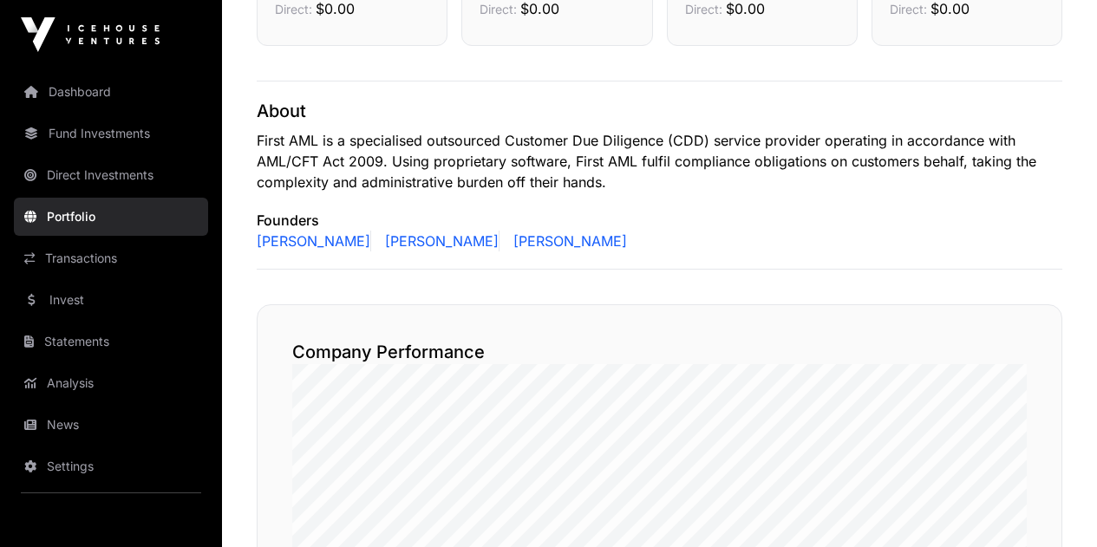
scroll to position [867, 0]
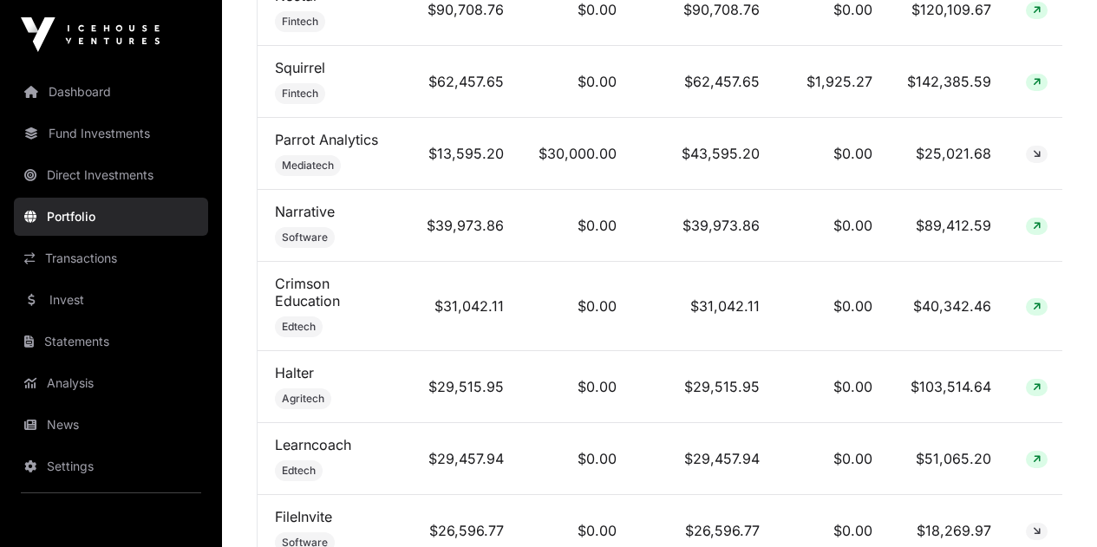
scroll to position [901, 0]
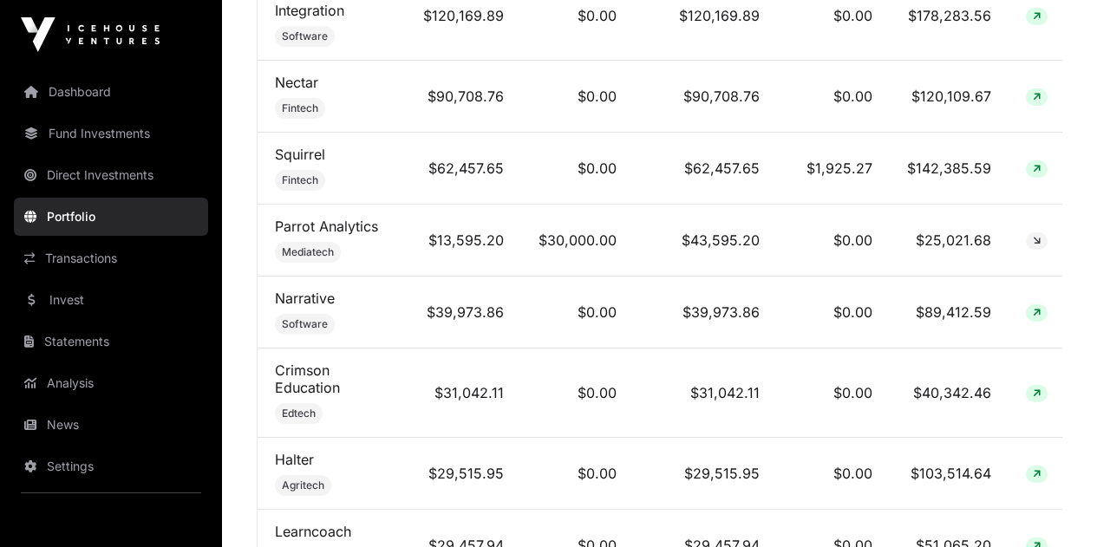
drag, startPoint x: 732, startPoint y: 256, endPoint x: 664, endPoint y: 268, distance: 68.7
click at [664, 268] on td "$43,595.20" at bounding box center [705, 241] width 143 height 72
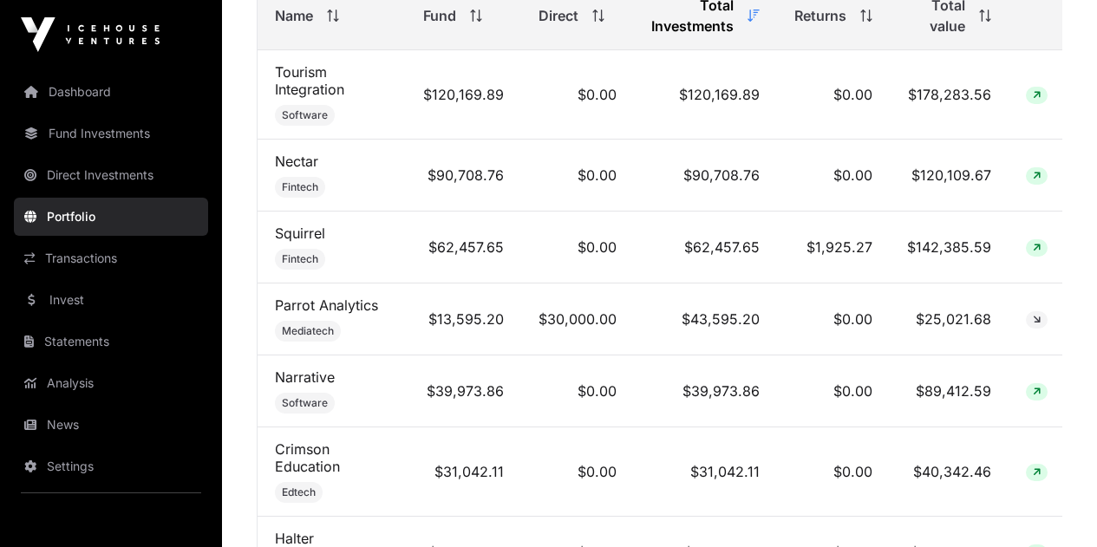
scroll to position [815, 0]
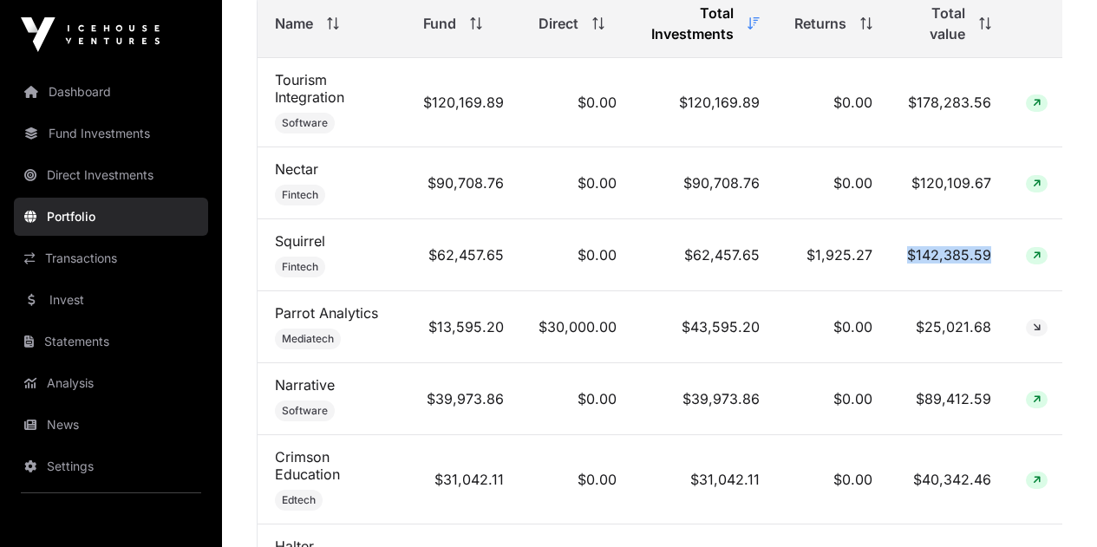
drag, startPoint x: 899, startPoint y: 265, endPoint x: 999, endPoint y: 272, distance: 100.8
click at [999, 272] on td "$142,385.59" at bounding box center [949, 255] width 119 height 72
